Goal: Browse casually

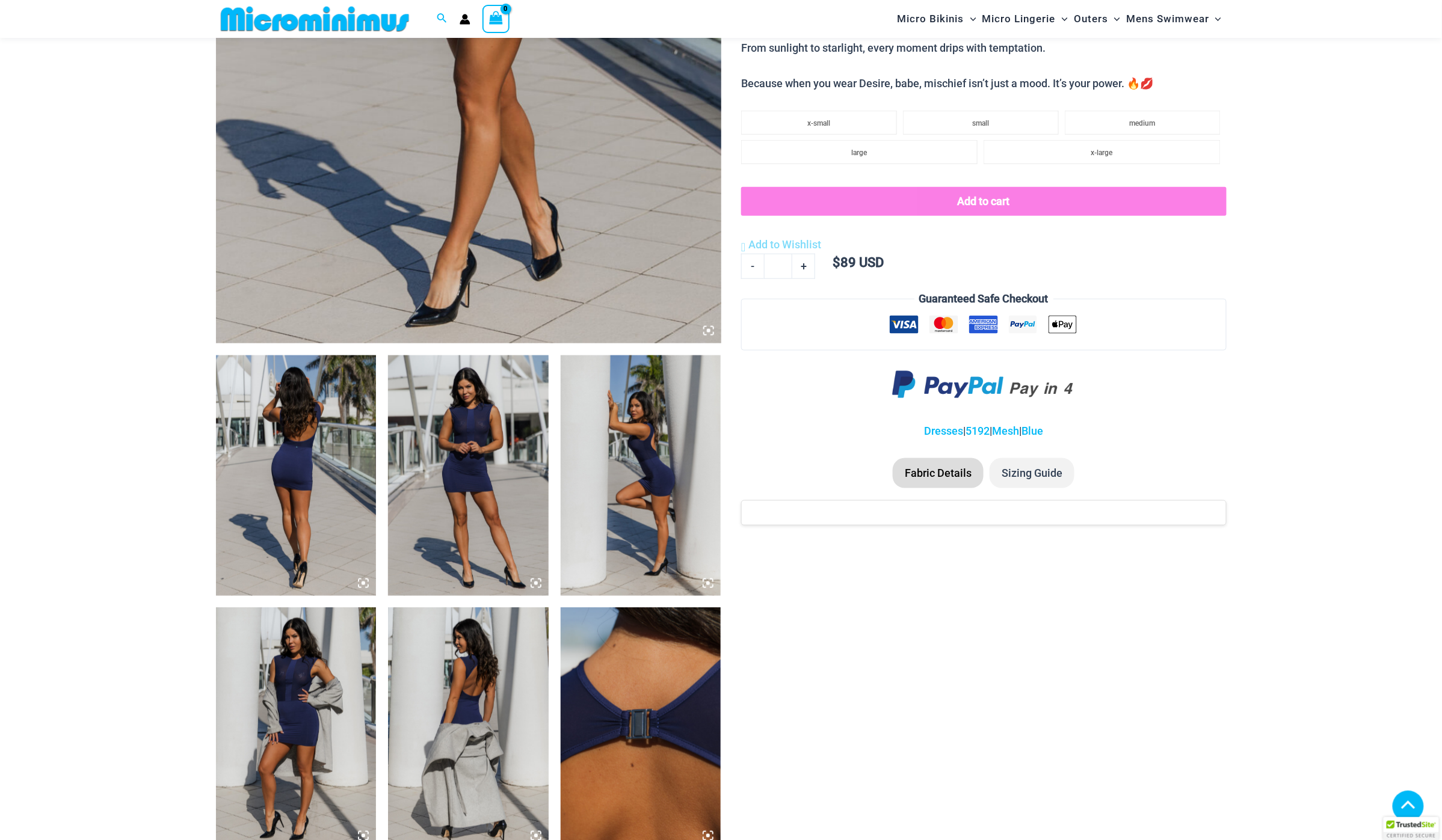
scroll to position [674, 0]
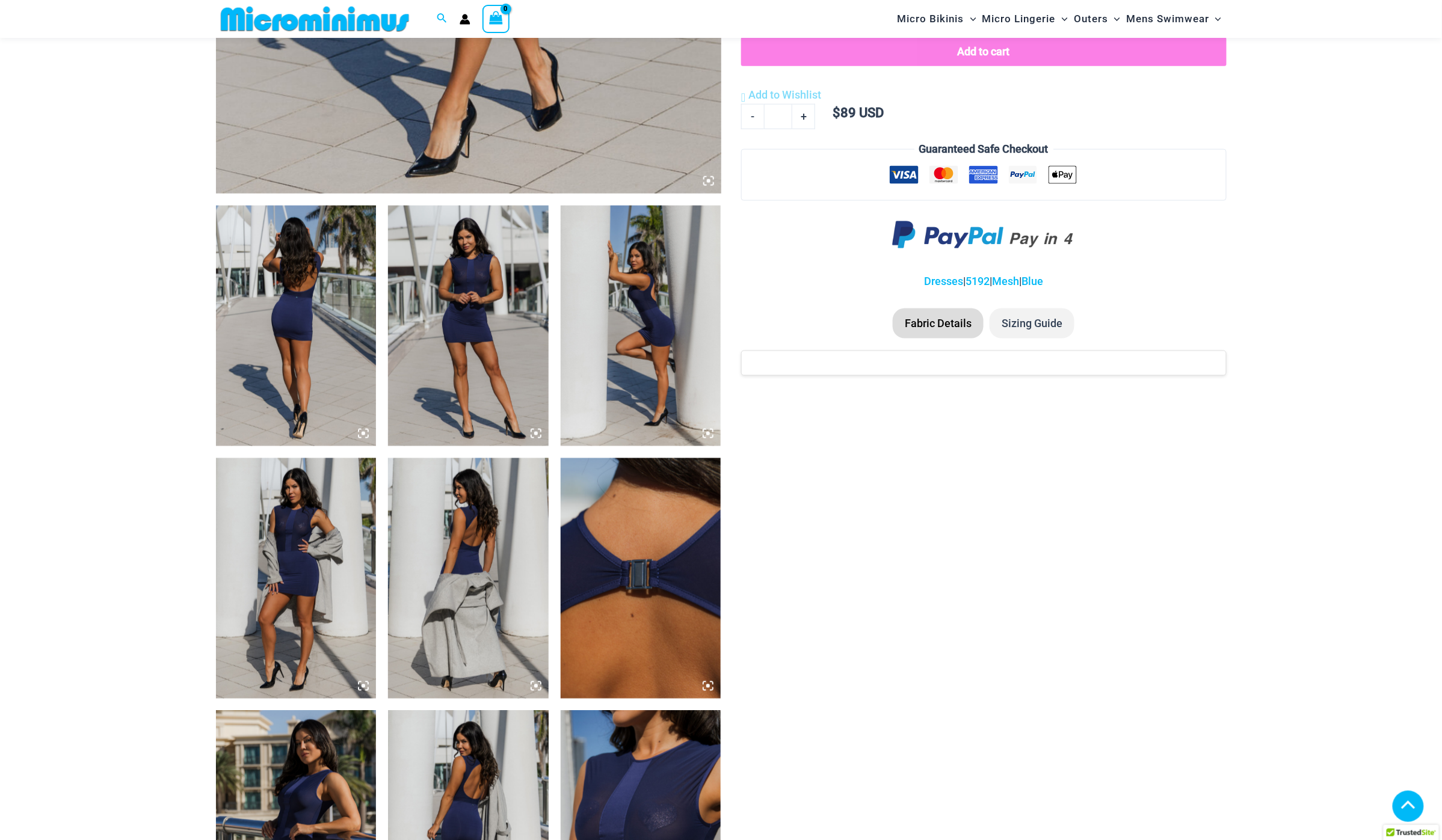
click at [281, 330] on img at bounding box center [296, 326] width 161 height 241
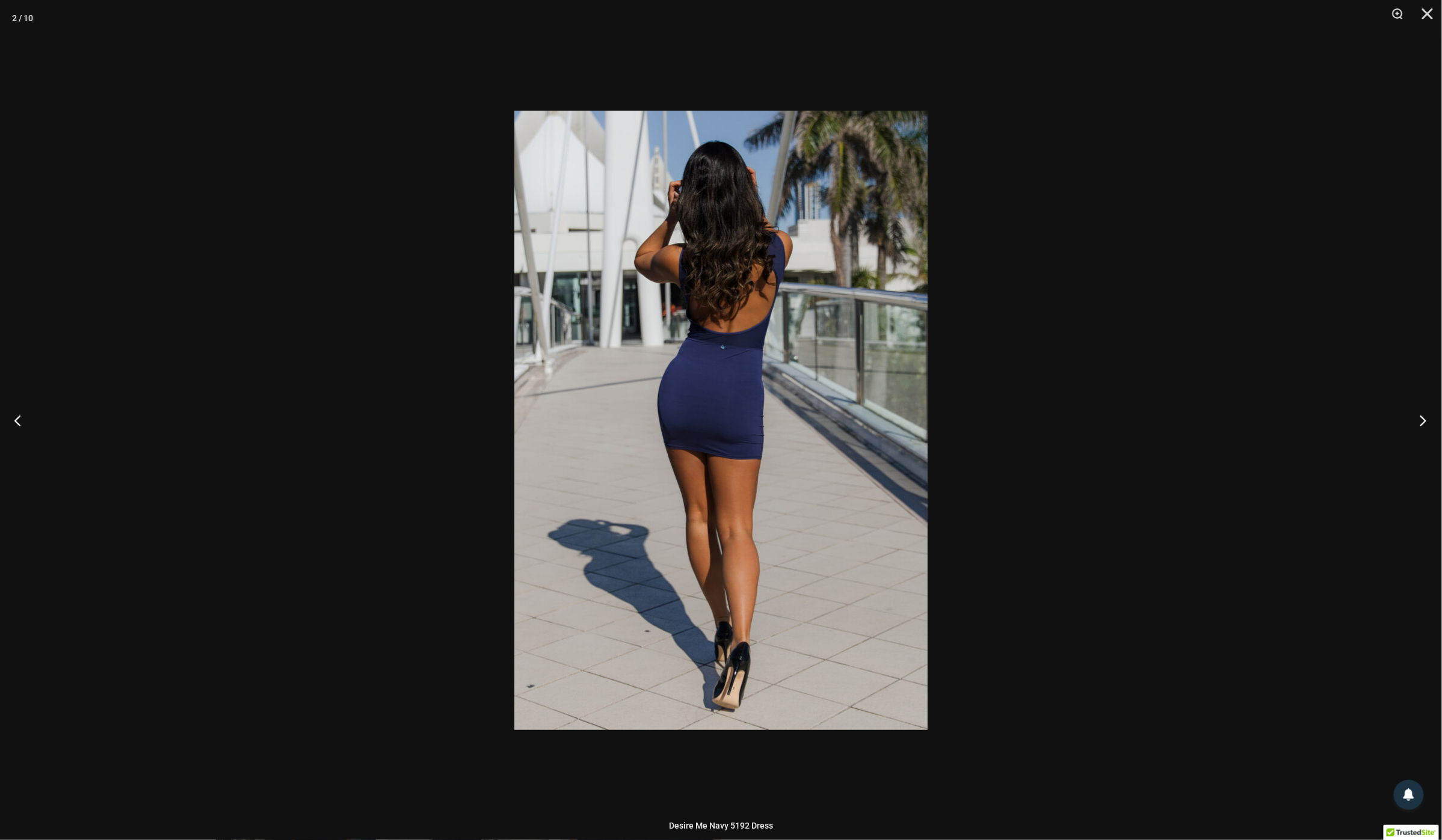
click at [1421, 422] on button "Next" at bounding box center [1419, 420] width 45 height 60
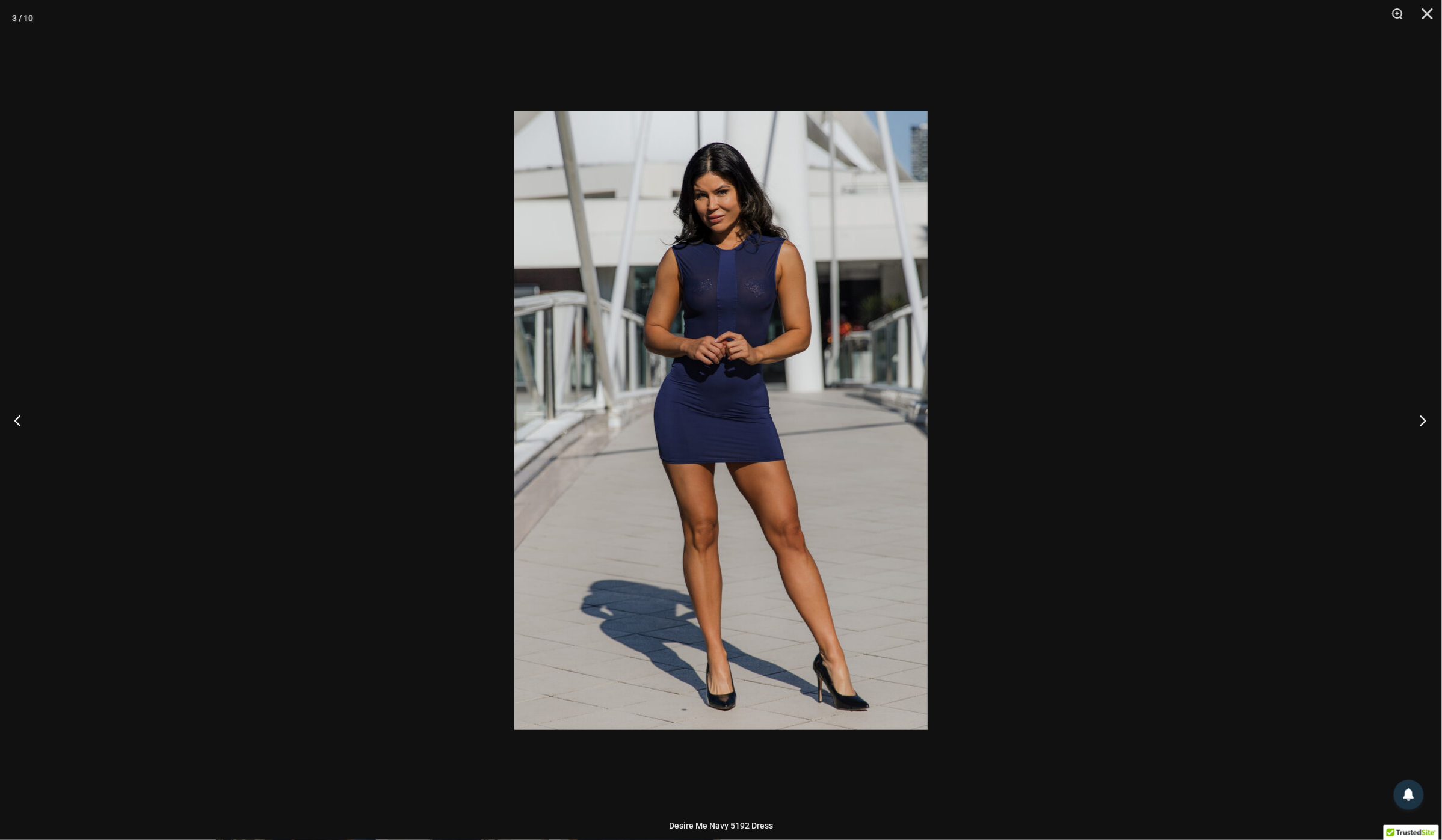
click at [1419, 418] on button "Next" at bounding box center [1419, 420] width 45 height 60
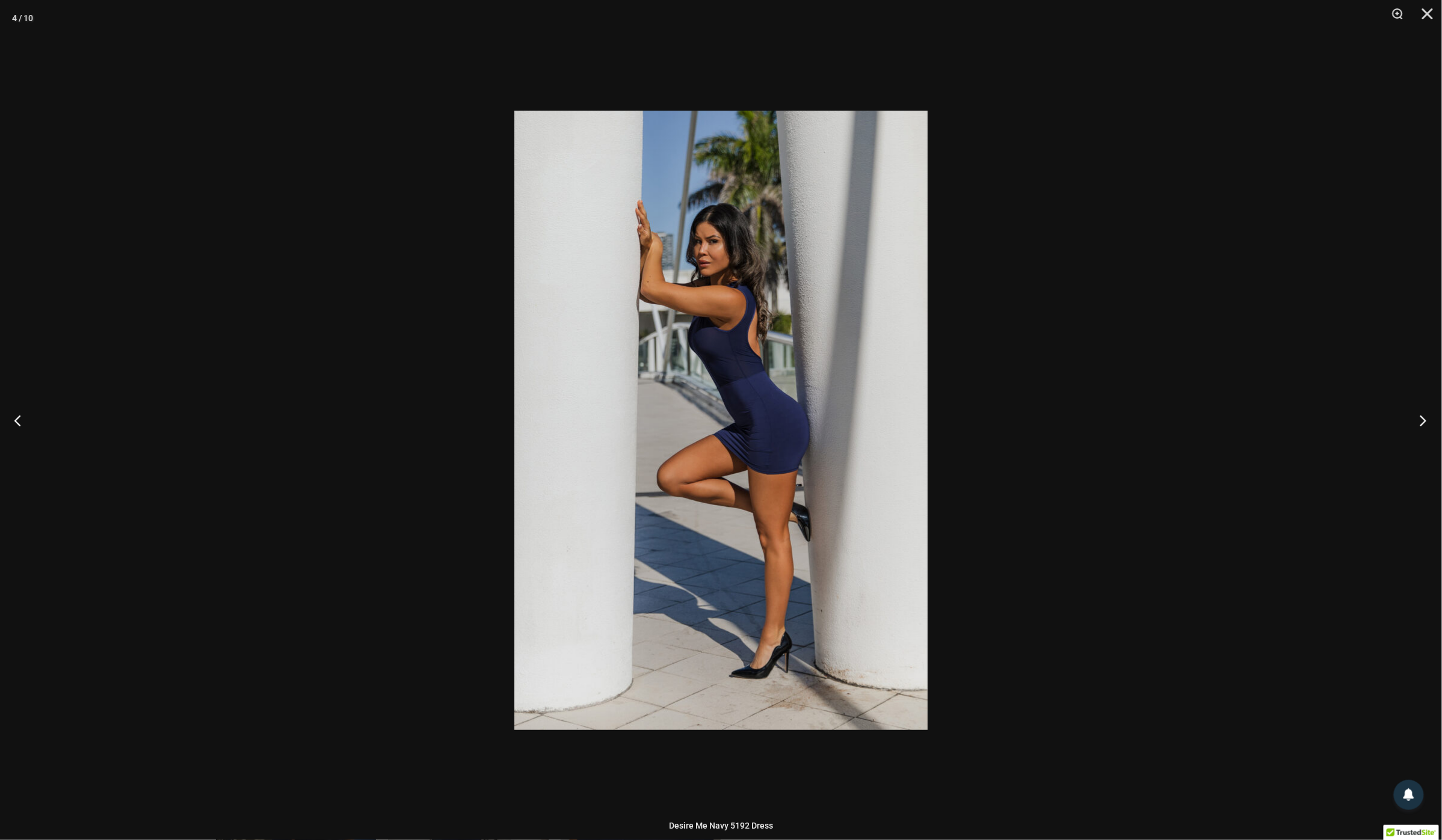
click at [1419, 418] on button "Next" at bounding box center [1419, 420] width 45 height 60
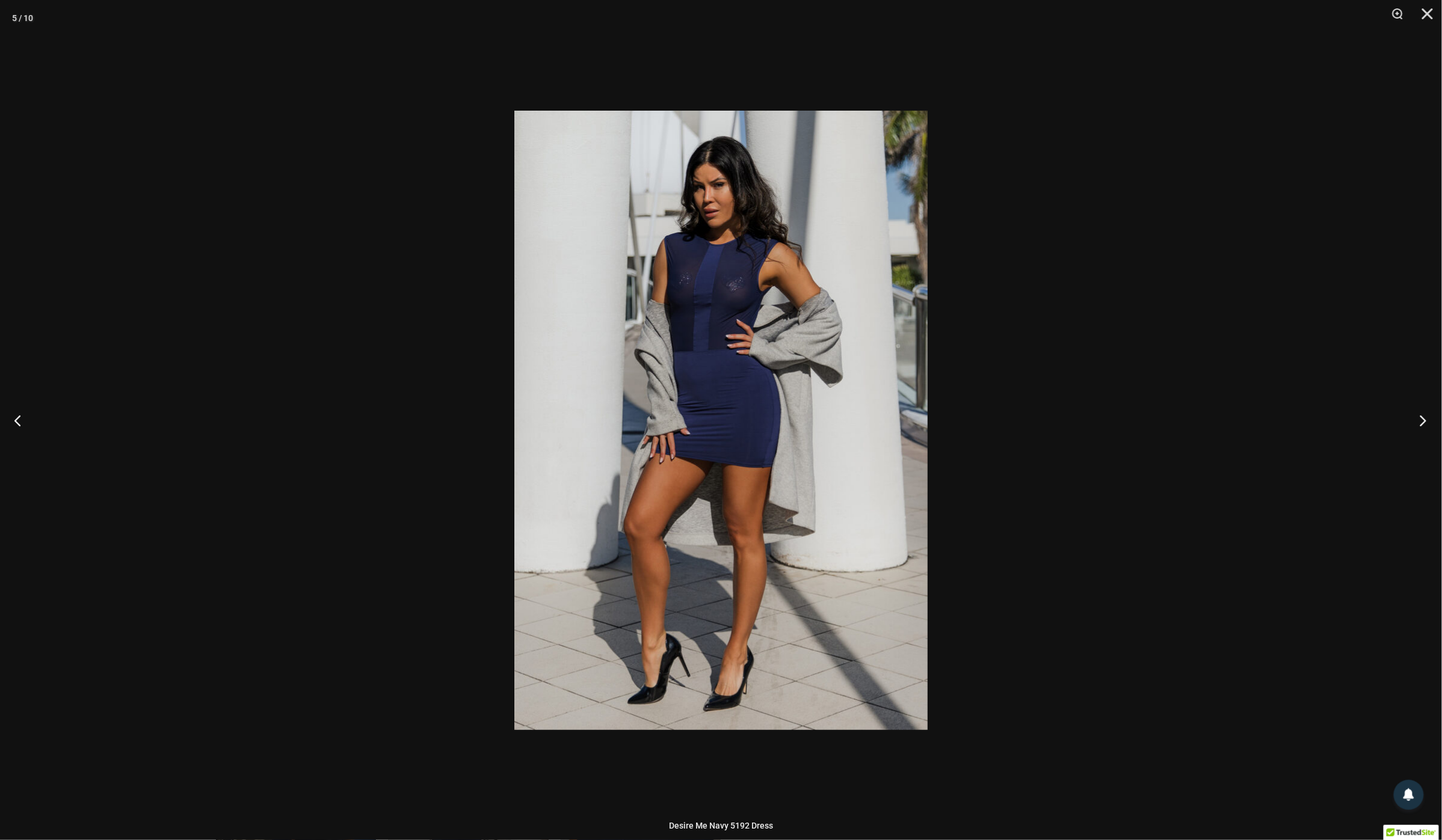
click at [1419, 418] on button "Next" at bounding box center [1419, 420] width 45 height 60
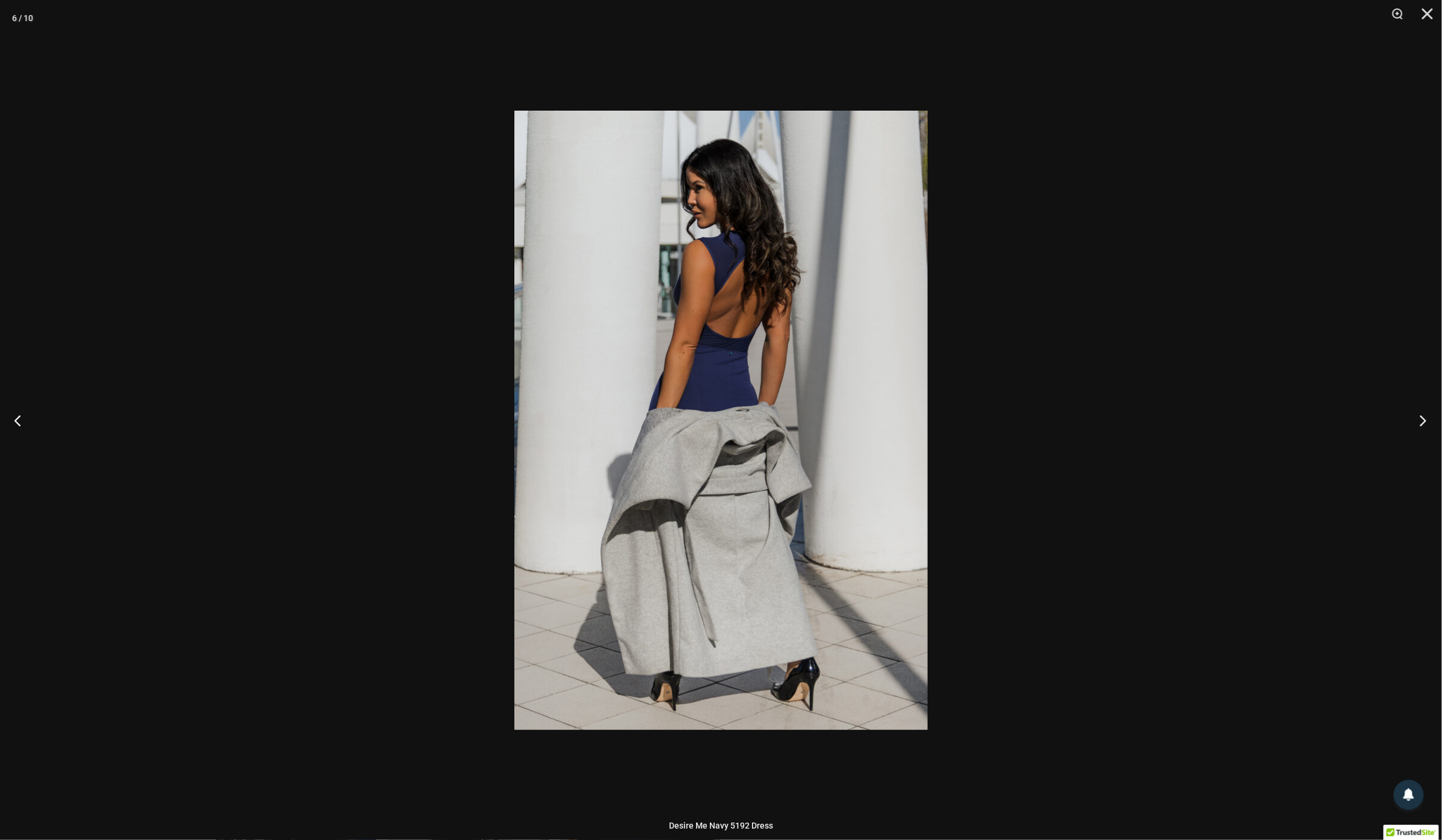
click at [1419, 418] on button "Next" at bounding box center [1419, 420] width 45 height 60
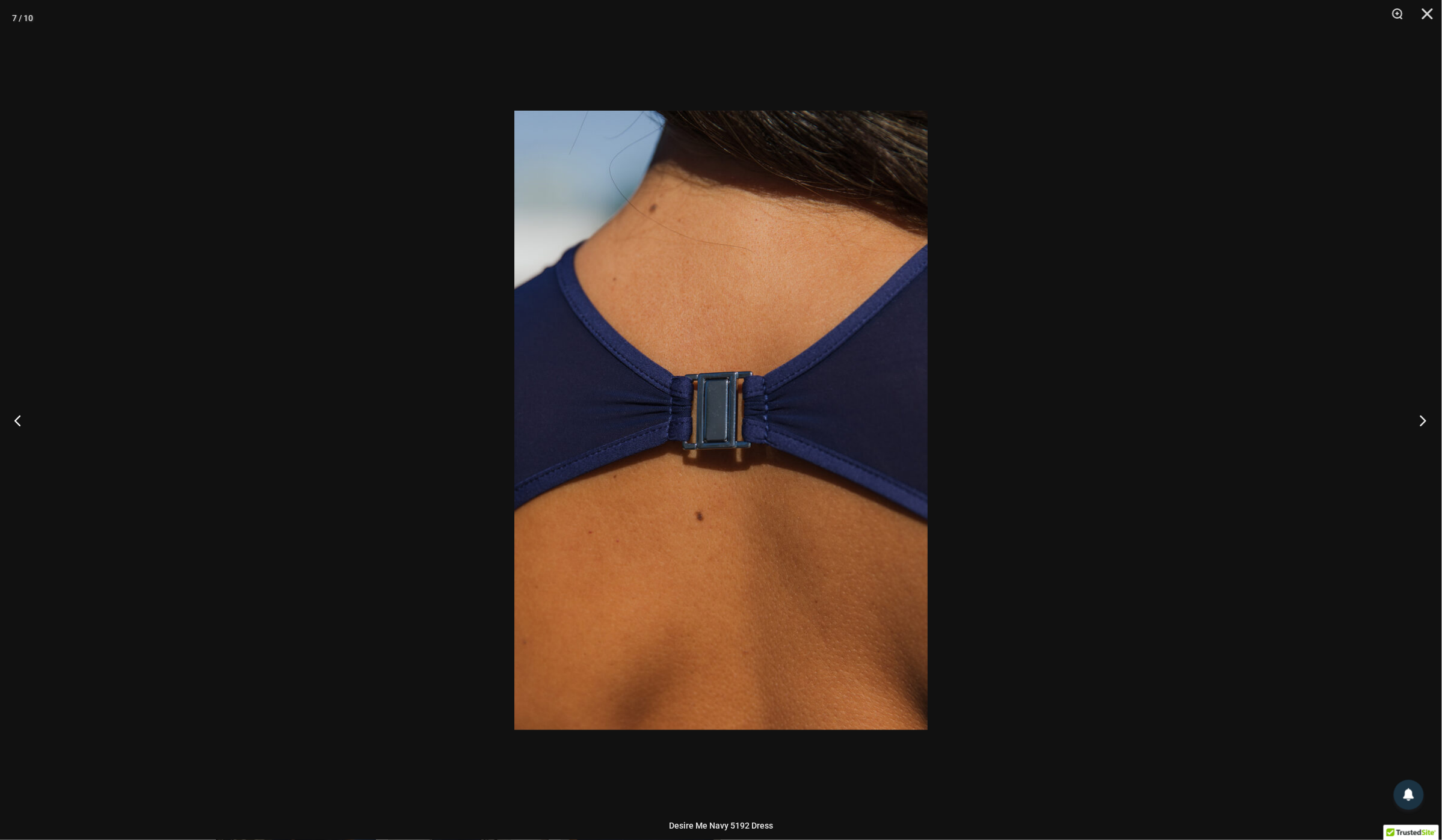
click at [1419, 418] on button "Next" at bounding box center [1419, 420] width 45 height 60
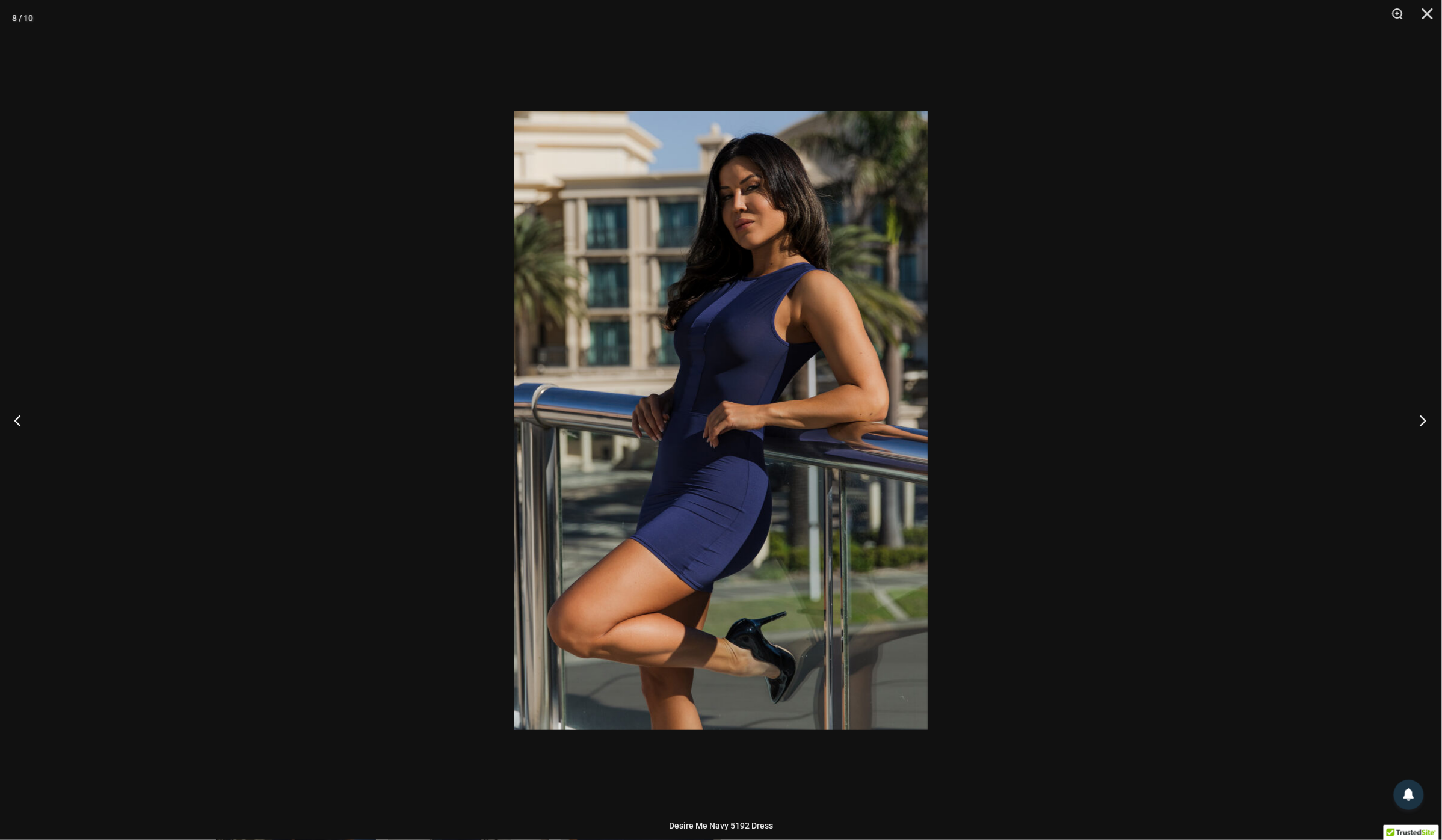
click at [1419, 418] on button "Next" at bounding box center [1419, 420] width 45 height 60
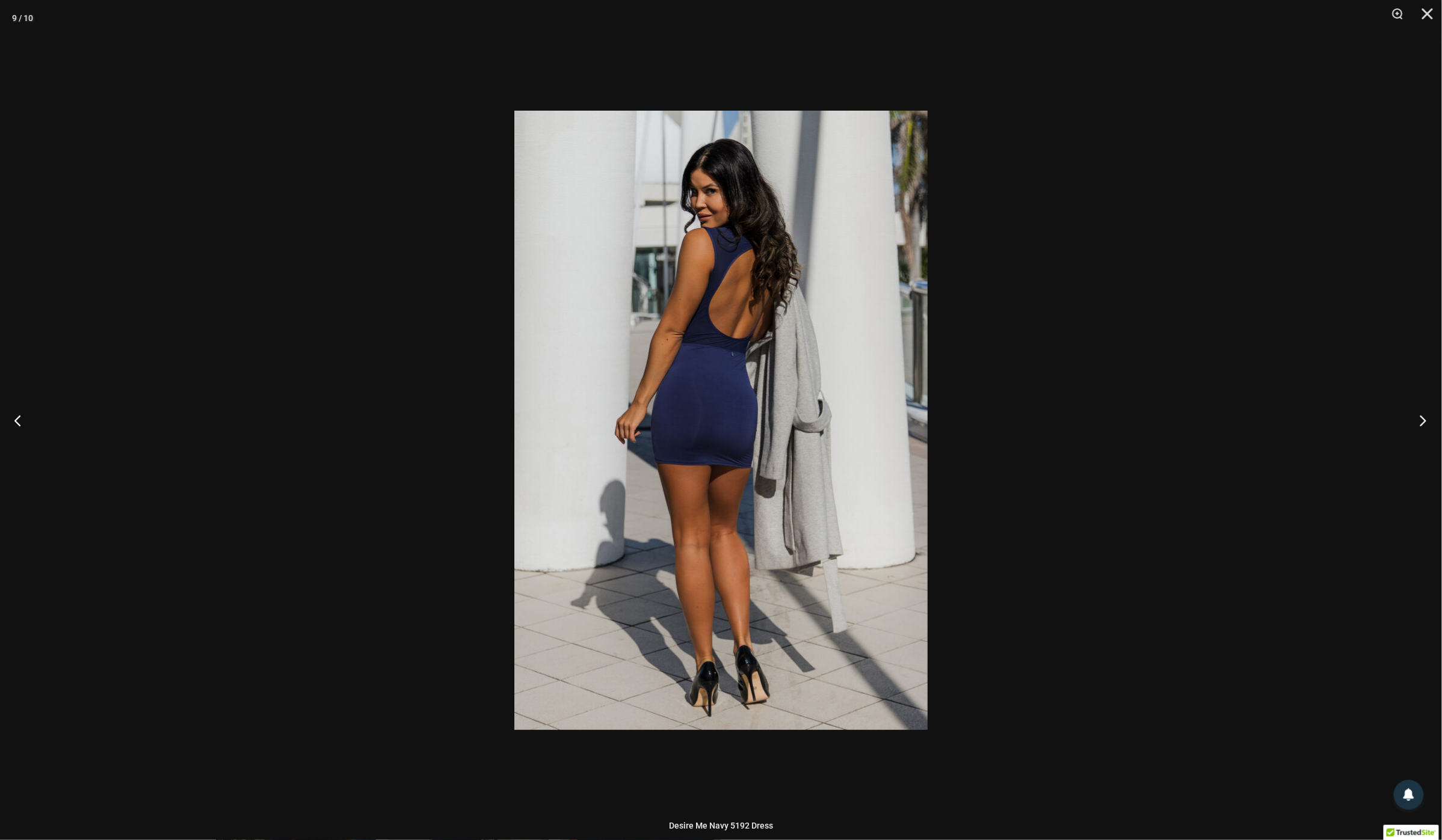
click at [1419, 418] on button "Next" at bounding box center [1419, 420] width 45 height 60
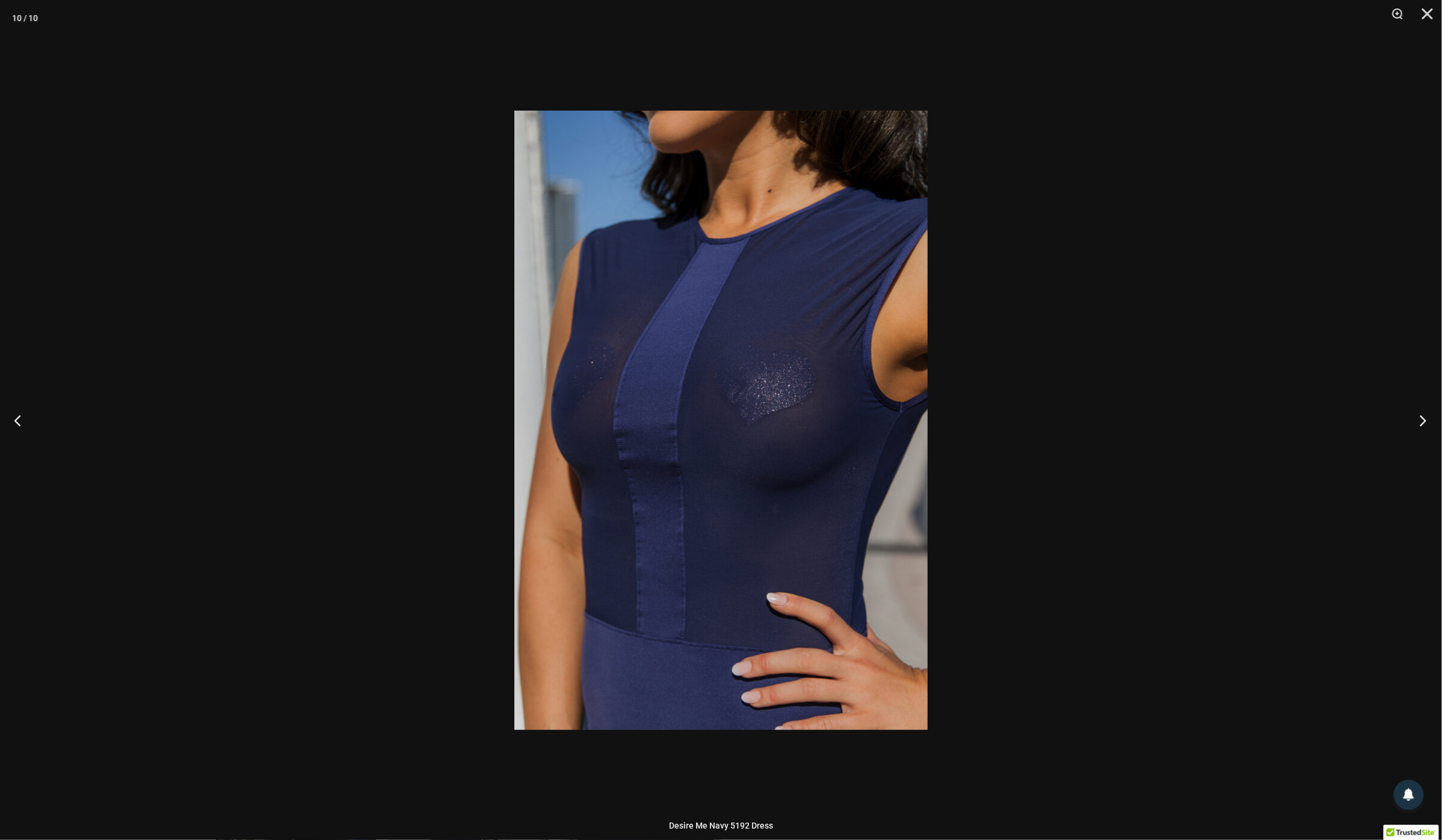
click at [1419, 418] on button "Next" at bounding box center [1419, 420] width 45 height 60
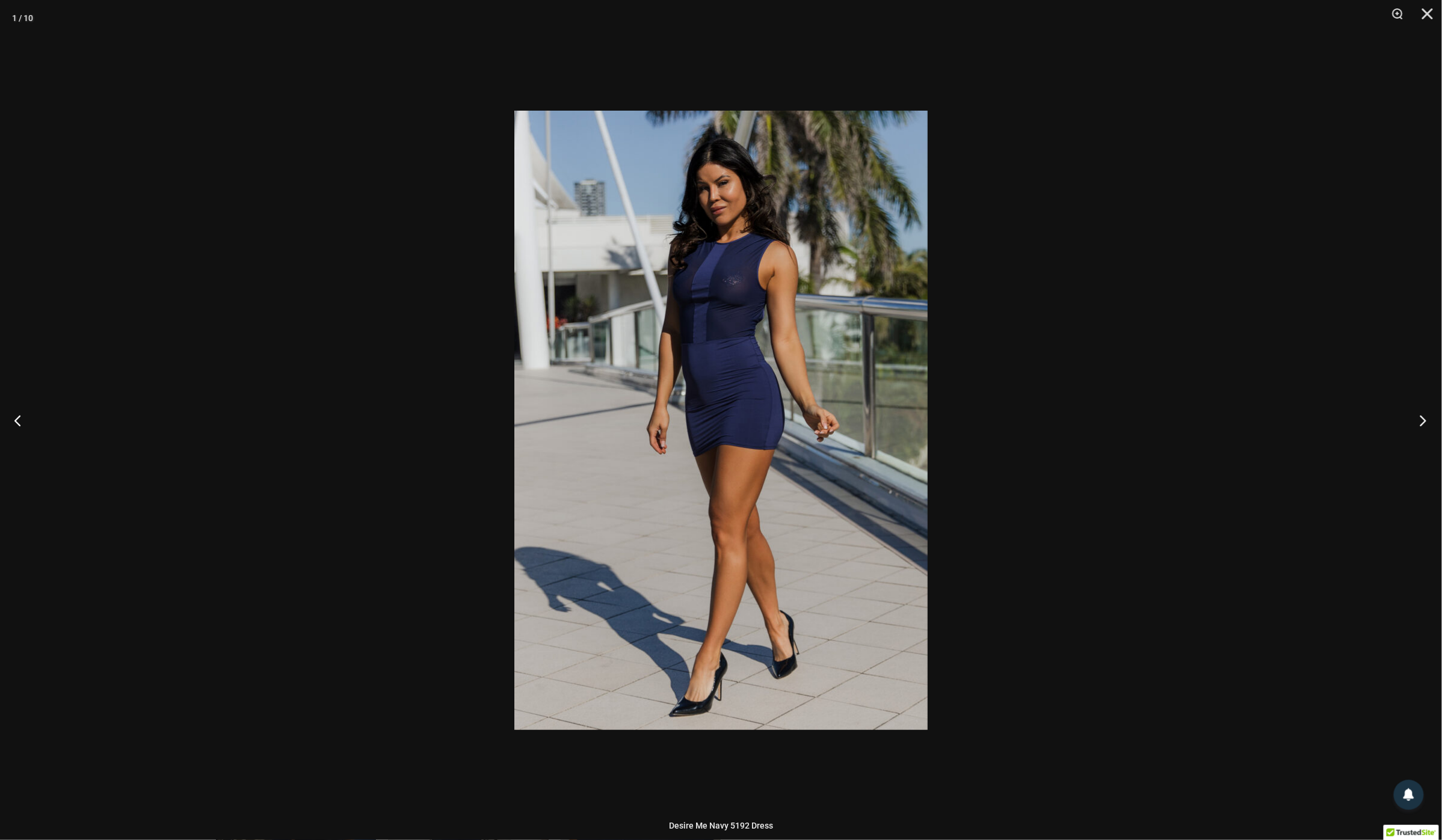
click at [1419, 418] on button "Next" at bounding box center [1419, 420] width 45 height 60
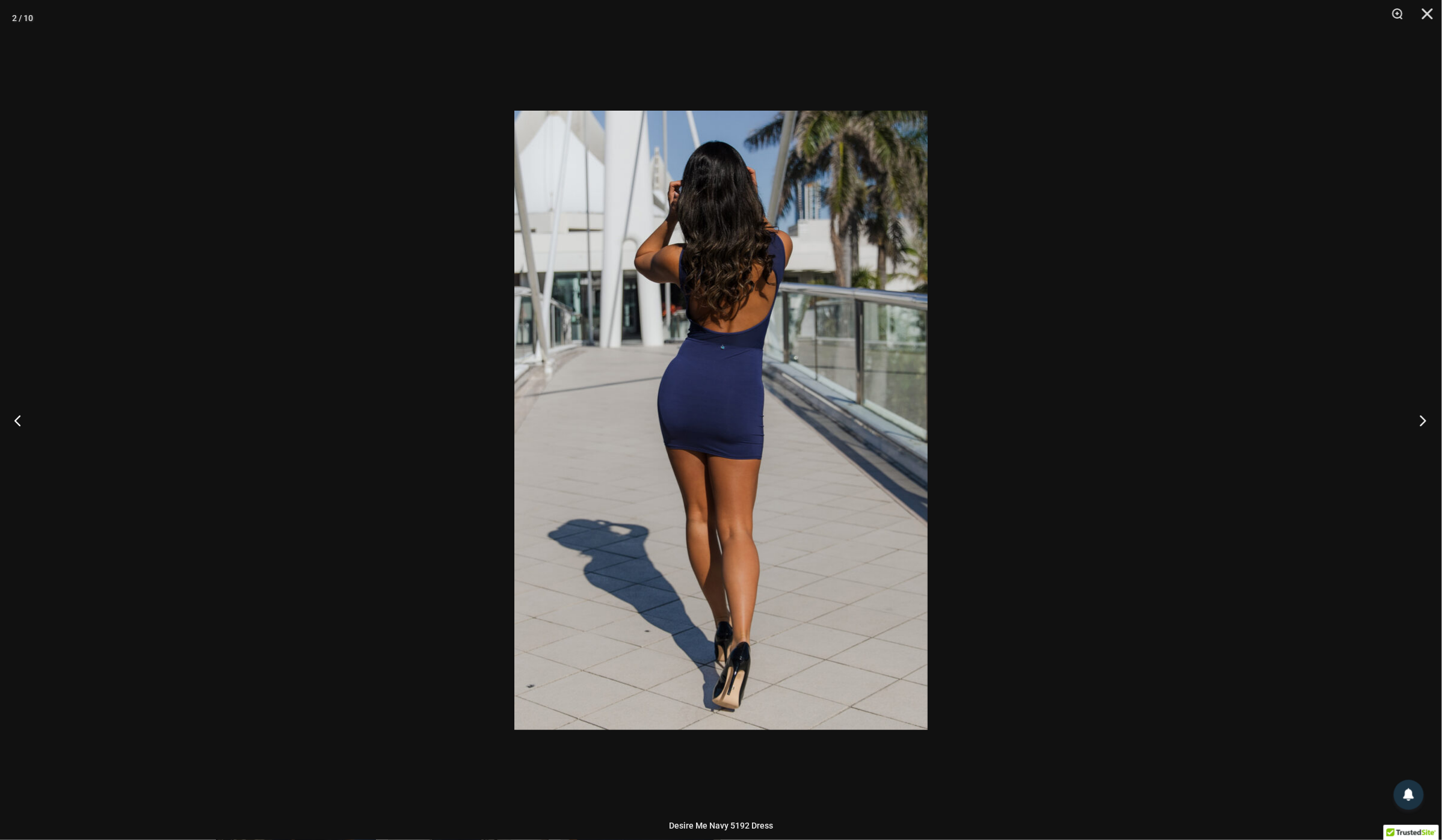
click at [1419, 418] on button "Next" at bounding box center [1419, 420] width 45 height 60
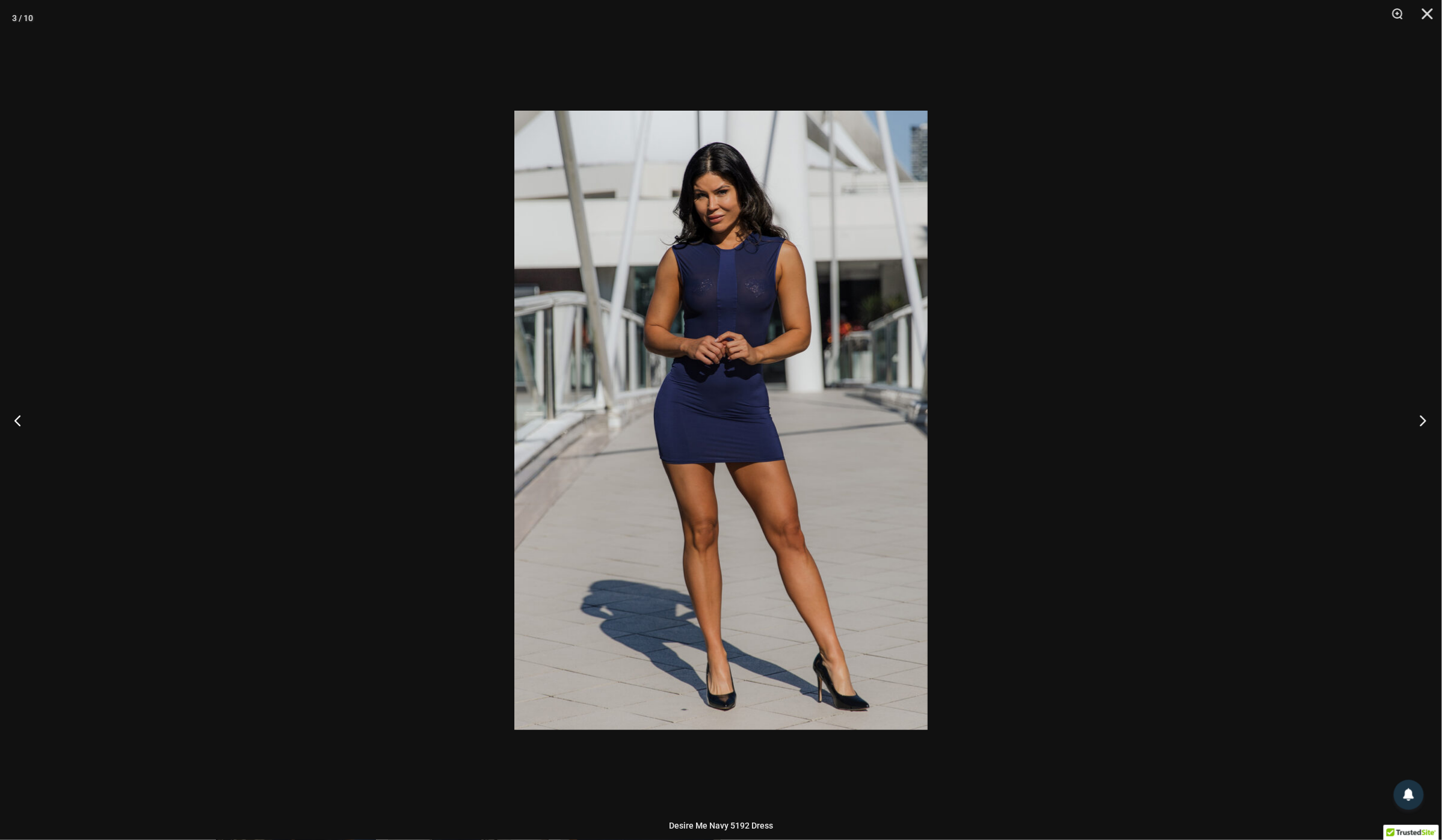
click at [1419, 418] on button "Next" at bounding box center [1419, 420] width 45 height 60
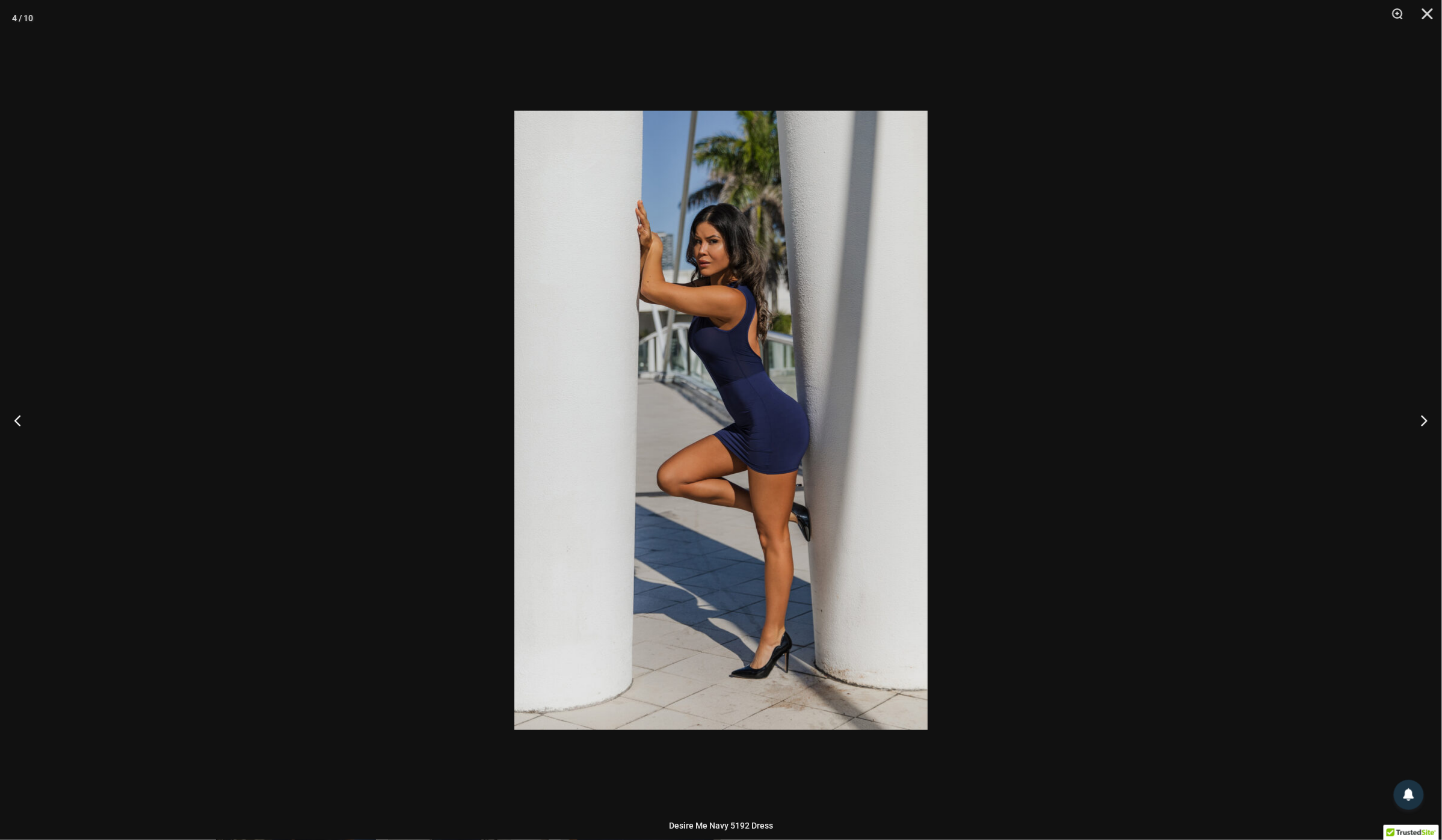
click at [1140, 451] on div at bounding box center [721, 420] width 1442 height 840
